Goal: Transaction & Acquisition: Purchase product/service

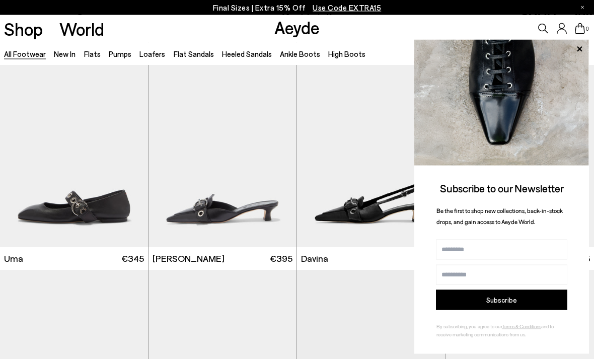
scroll to position [4598, 0]
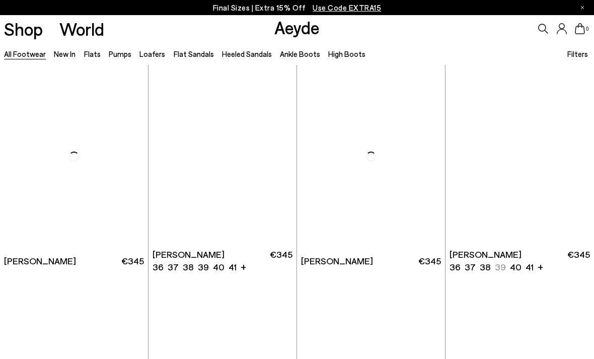
scroll to position [8578, 0]
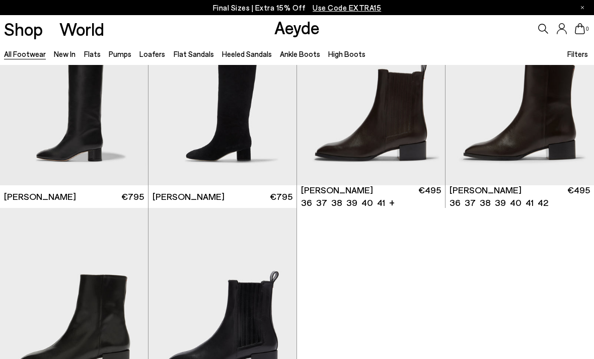
scroll to position [14259, 0]
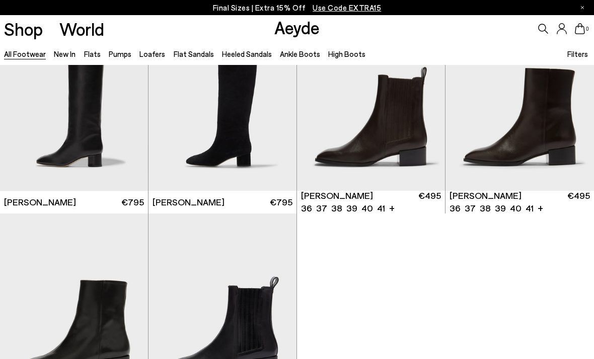
click at [569, 72] on img "1 / 6" at bounding box center [519, 98] width 148 height 186
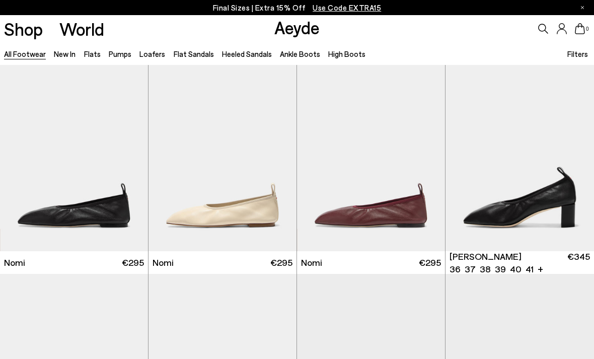
scroll to position [14333, 0]
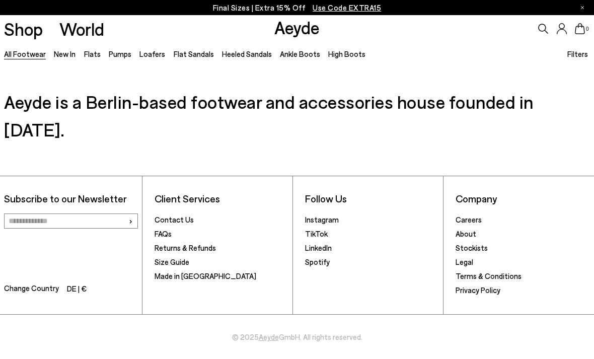
scroll to position [1253, 0]
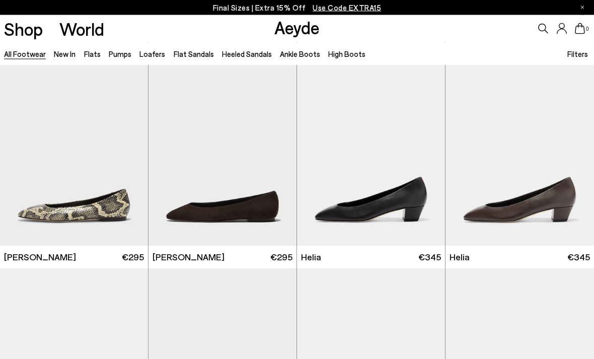
scroll to position [1707, 0]
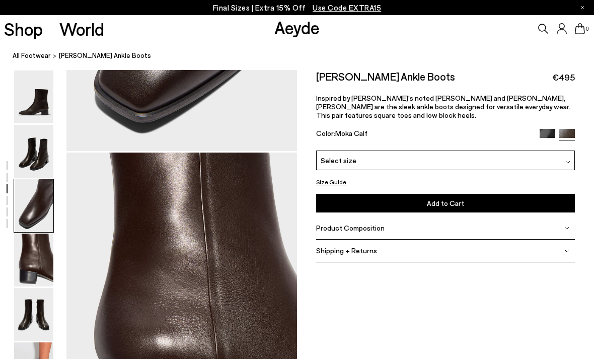
scroll to position [1236, 0]
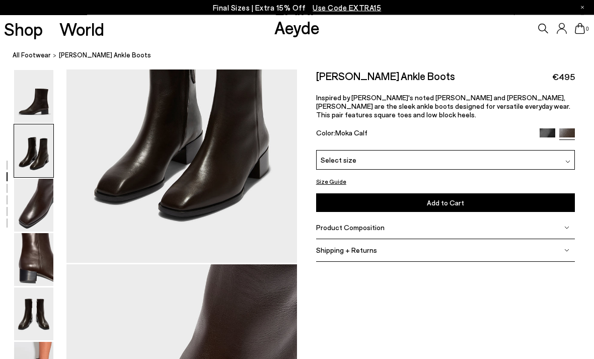
scroll to position [309, 0]
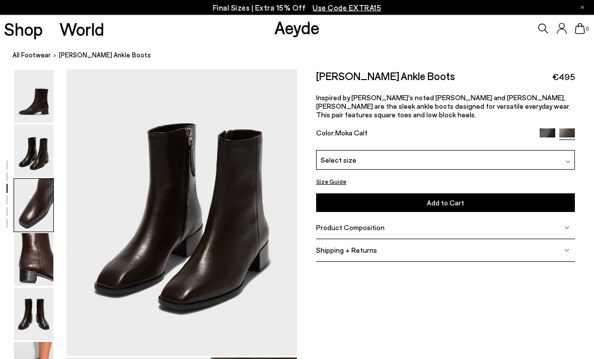
click at [32, 85] on img at bounding box center [33, 96] width 39 height 53
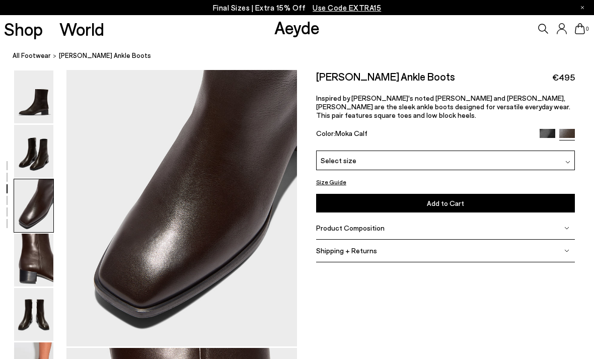
scroll to position [650, 0]
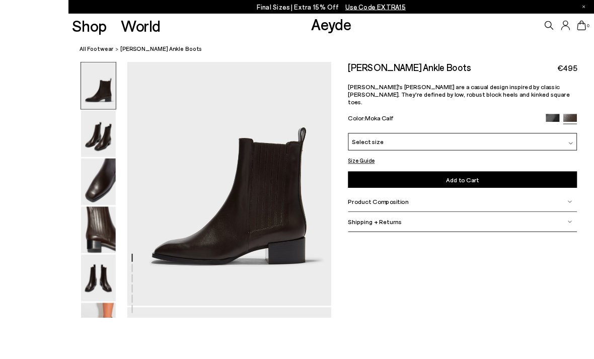
scroll to position [90, 0]
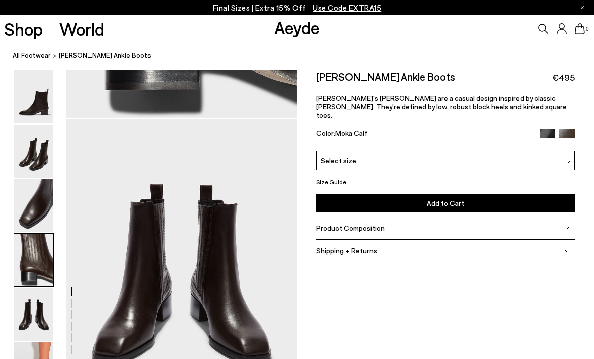
scroll to position [1186, 0]
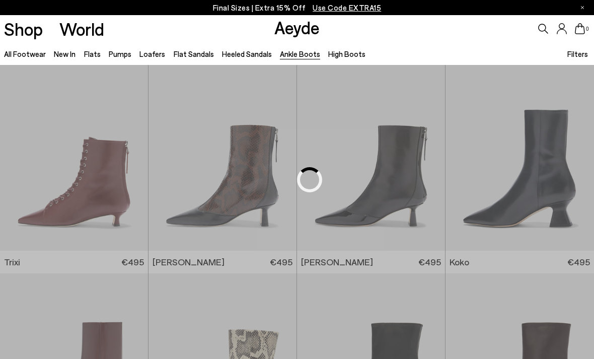
scroll to position [208, 0]
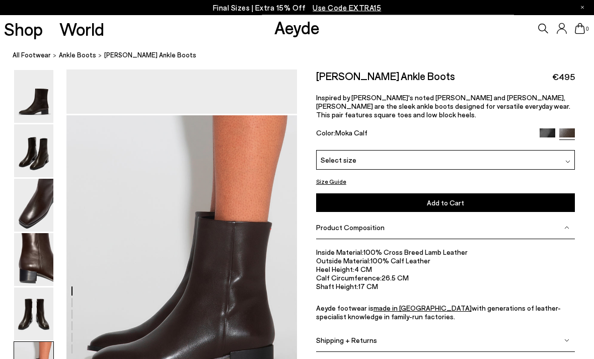
scroll to position [1493, 0]
